Goal: Information Seeking & Learning: Learn about a topic

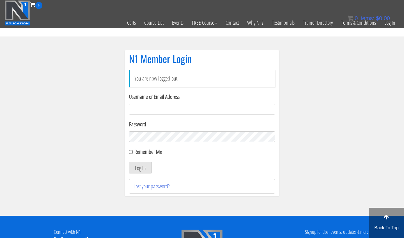
type input "[EMAIL_ADDRESS][DOMAIN_NAME]"
click at [140, 167] on button "Log In" at bounding box center [140, 167] width 23 height 12
click at [143, 173] on button "Log In" at bounding box center [140, 167] width 23 height 12
click at [143, 165] on button "Log In" at bounding box center [140, 167] width 23 height 12
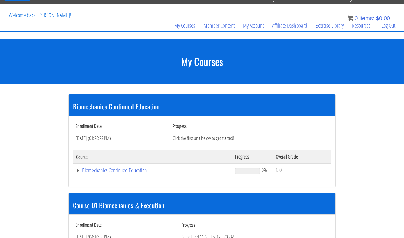
scroll to position [24, 0]
click at [137, 168] on link "Biomechanics Continued Education" at bounding box center [152, 170] width 153 height 6
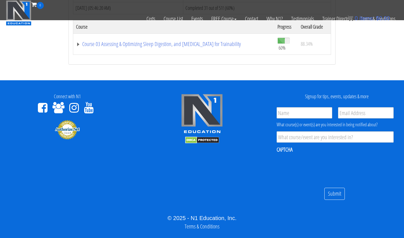
scroll to position [416, 0]
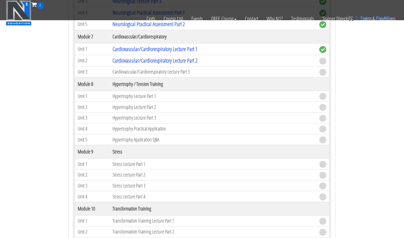
scroll to position [851, 0]
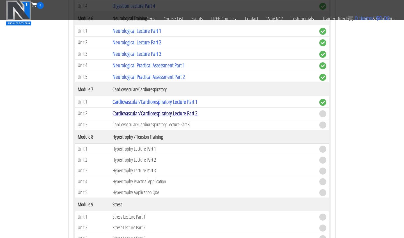
click at [145, 109] on link "Cardiovascular/Cardiorespiratory Lecture Part 2" at bounding box center [154, 113] width 85 height 8
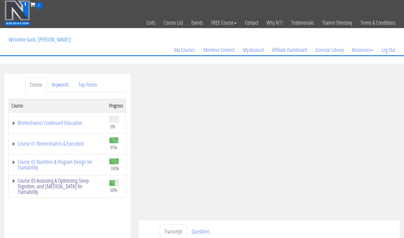
click at [62, 186] on link "Course 03 Assessing & Optimizing Sleep Digestion, and [MEDICAL_DATA] for Traina…" at bounding box center [57, 186] width 92 height 17
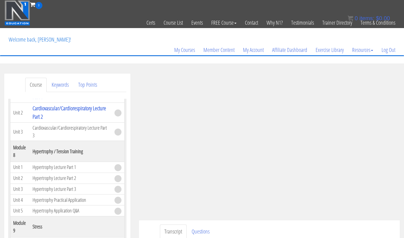
scroll to position [11, 0]
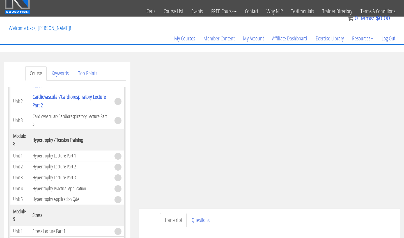
click at [336, 213] on div "Transcript Questions Name First Last Email *" at bounding box center [269, 227] width 261 height 36
click at [350, 215] on ul "Transcript Questions" at bounding box center [278, 220] width 236 height 14
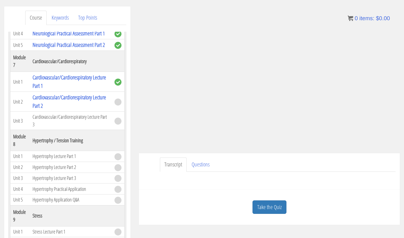
scroll to position [596, 0]
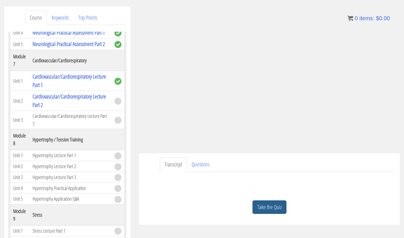
click at [268, 202] on link "Take the Quiz" at bounding box center [269, 207] width 34 height 14
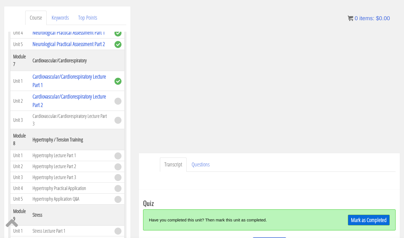
click at [343, 218] on div "Mark as Completed" at bounding box center [357, 220] width 63 height 12
click at [350, 218] on link "Mark as Completed" at bounding box center [369, 219] width 42 height 11
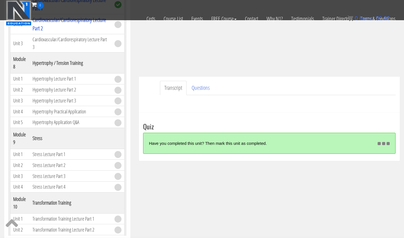
scroll to position [117, 0]
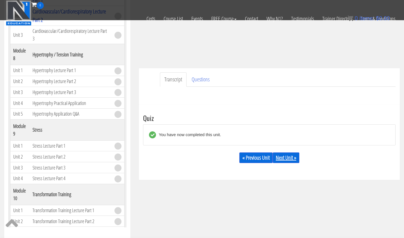
click at [290, 156] on link "Next Unit »" at bounding box center [286, 157] width 27 height 11
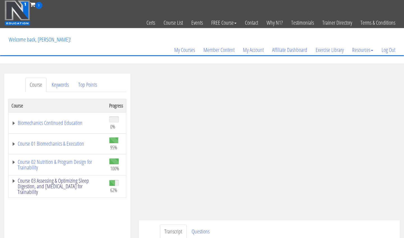
click at [68, 185] on link "Course 03 Assessing & Optimizing Sleep Digestion, and [MEDICAL_DATA] for Traina…" at bounding box center [57, 186] width 92 height 17
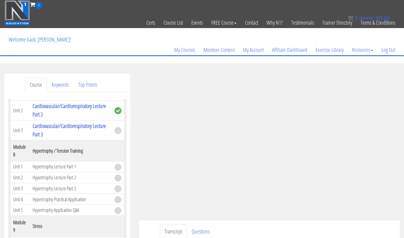
scroll to position [28, 0]
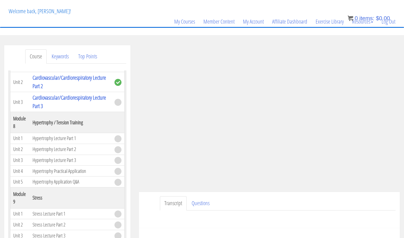
click at [326, 198] on ul "Transcript Questions" at bounding box center [278, 203] width 236 height 14
click at [329, 206] on ul "Transcript Questions" at bounding box center [278, 203] width 236 height 14
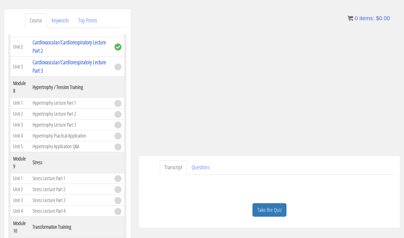
scroll to position [606, 0]
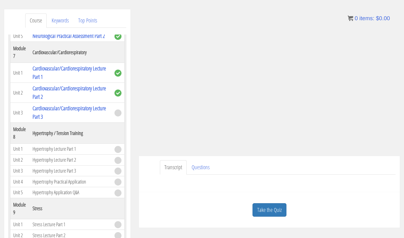
click at [328, 164] on ul "Transcript Questions" at bounding box center [278, 167] width 236 height 14
click at [353, 158] on div "Transcript Questions Name First Last Email *" at bounding box center [269, 174] width 261 height 36
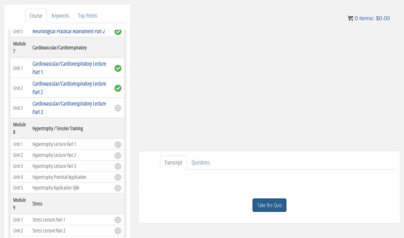
click at [277, 203] on link "Take the Quiz" at bounding box center [269, 205] width 34 height 14
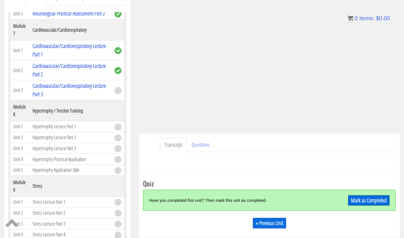
scroll to position [96, 0]
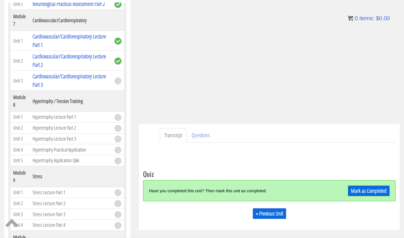
click at [359, 195] on link "Mark as Completed" at bounding box center [369, 190] width 42 height 11
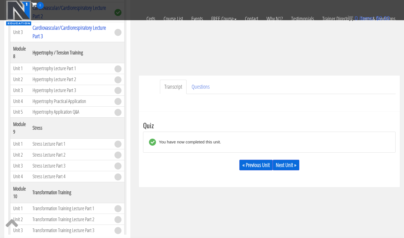
scroll to position [112, 0]
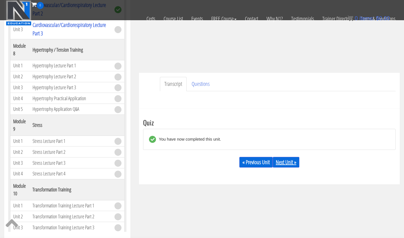
click at [288, 162] on link "Next Unit »" at bounding box center [286, 162] width 27 height 11
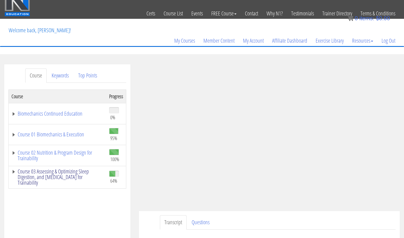
click at [38, 174] on link "Course 03 Assessing & Optimizing Sleep Digestion, and Stress Management for Tra…" at bounding box center [57, 177] width 92 height 17
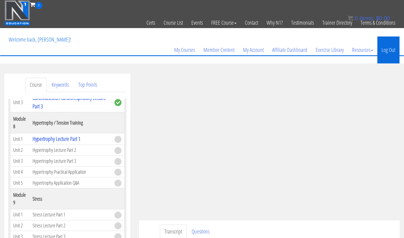
click at [387, 50] on link "Log Out" at bounding box center [388, 49] width 22 height 27
